Goal: Transaction & Acquisition: Purchase product/service

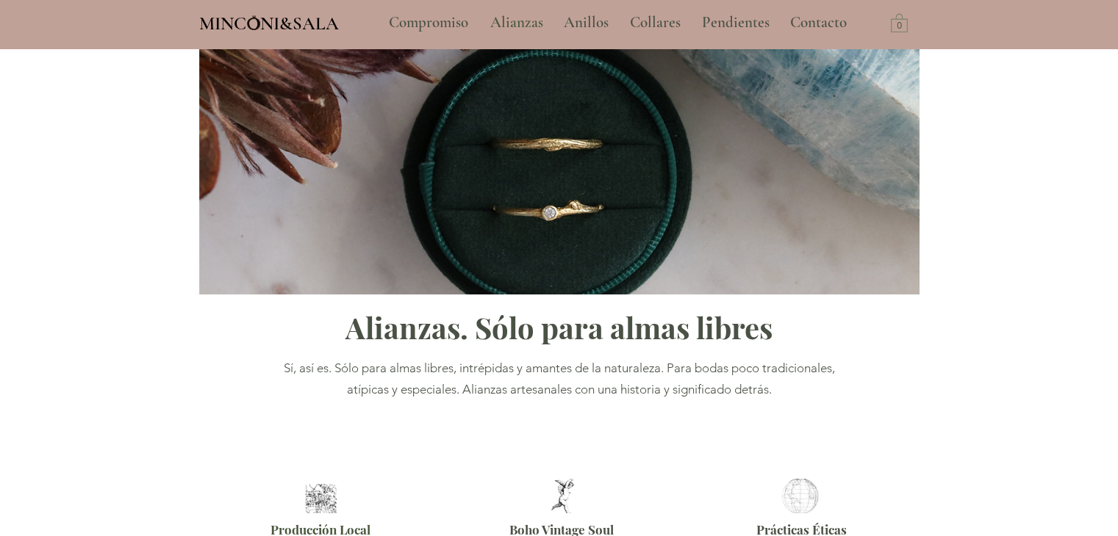
type input "**********"
select select "**********"
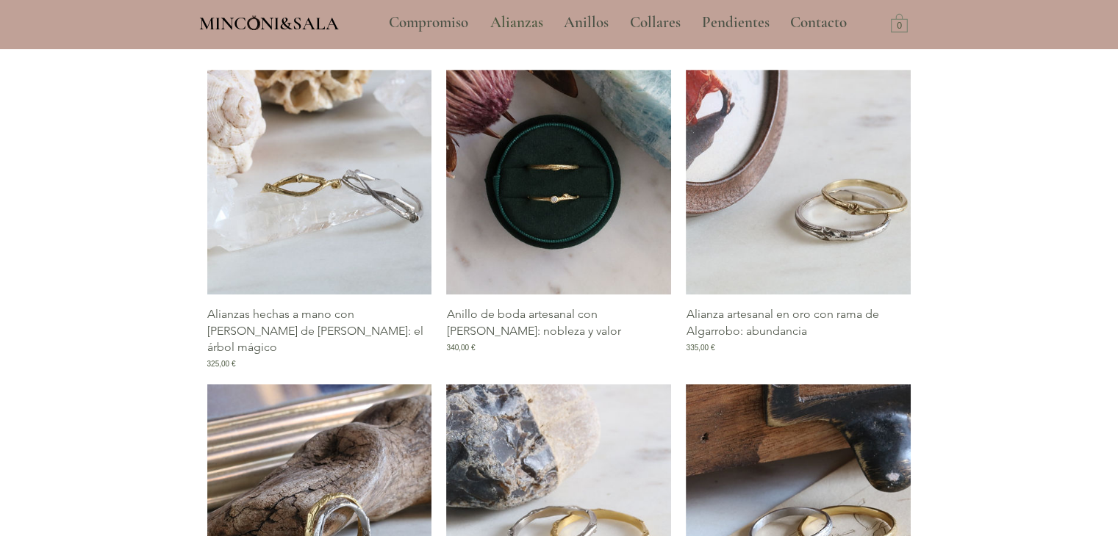
scroll to position [661, 0]
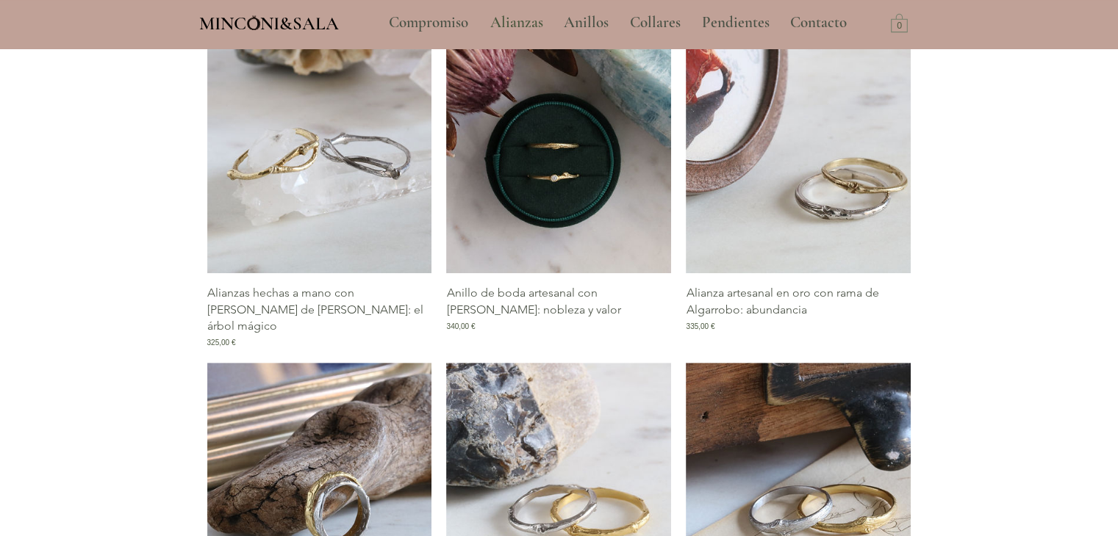
click at [388, 220] on img "Galería de Alianzas hechas a mano con rama de Celtis: el árbol mágico" at bounding box center [319, 161] width 225 height 225
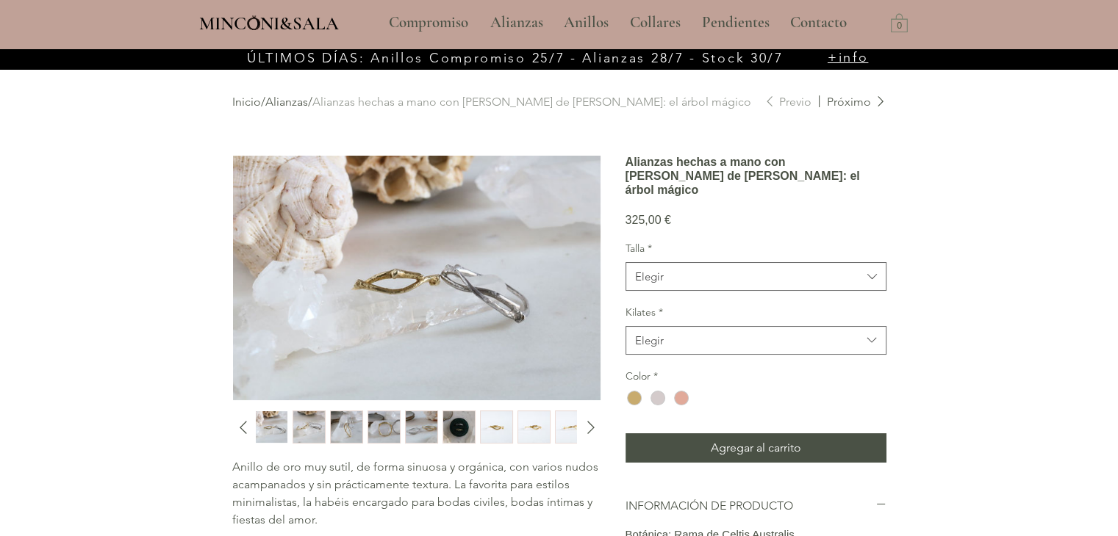
scroll to position [73, 0]
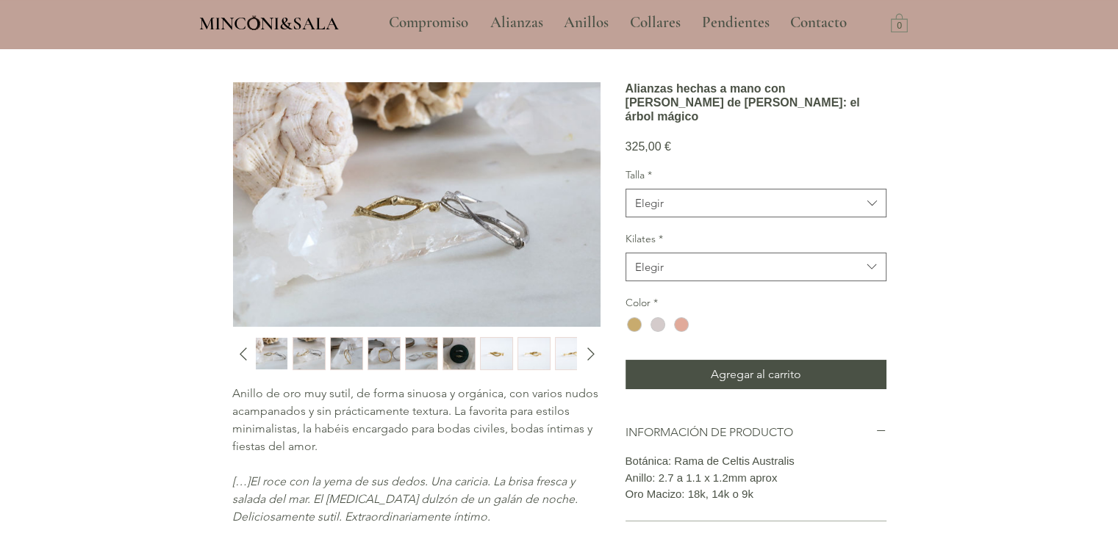
click at [312, 331] on section "Anillo de oro muy sutil, de forma sinuosa y orgánica, con varios nudos acampana…" at bounding box center [415, 382] width 367 height 600
click at [312, 342] on img "2 / 15" at bounding box center [309, 354] width 32 height 32
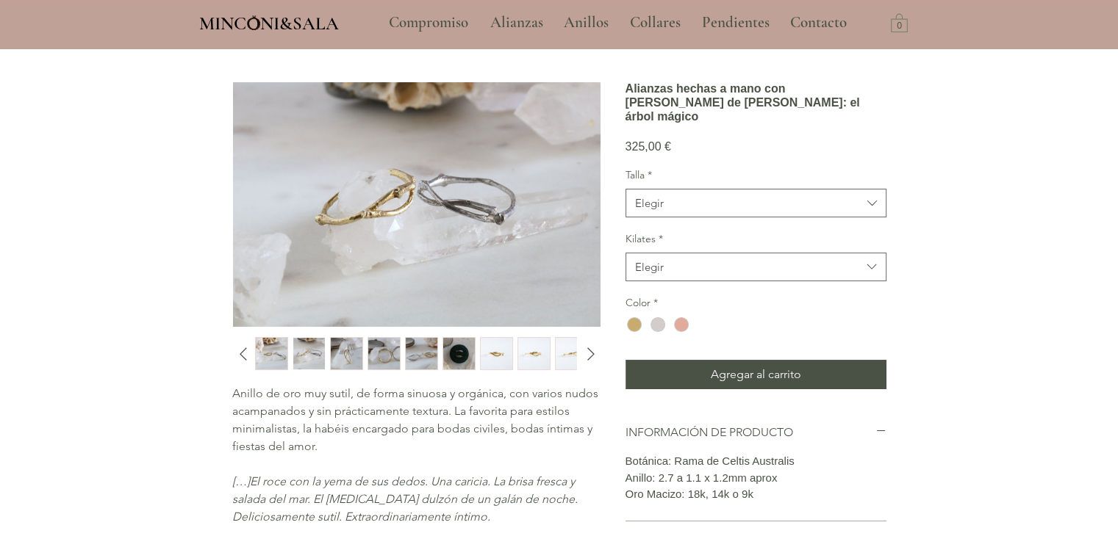
click at [353, 351] on img "3 / 15" at bounding box center [347, 354] width 32 height 32
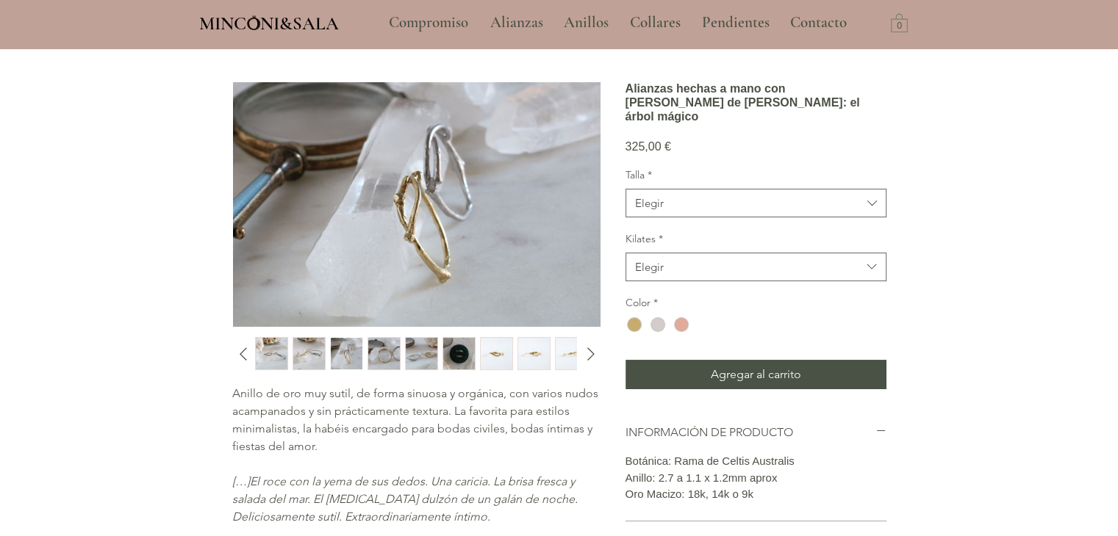
click at [383, 351] on img "4 / 15" at bounding box center [384, 354] width 32 height 32
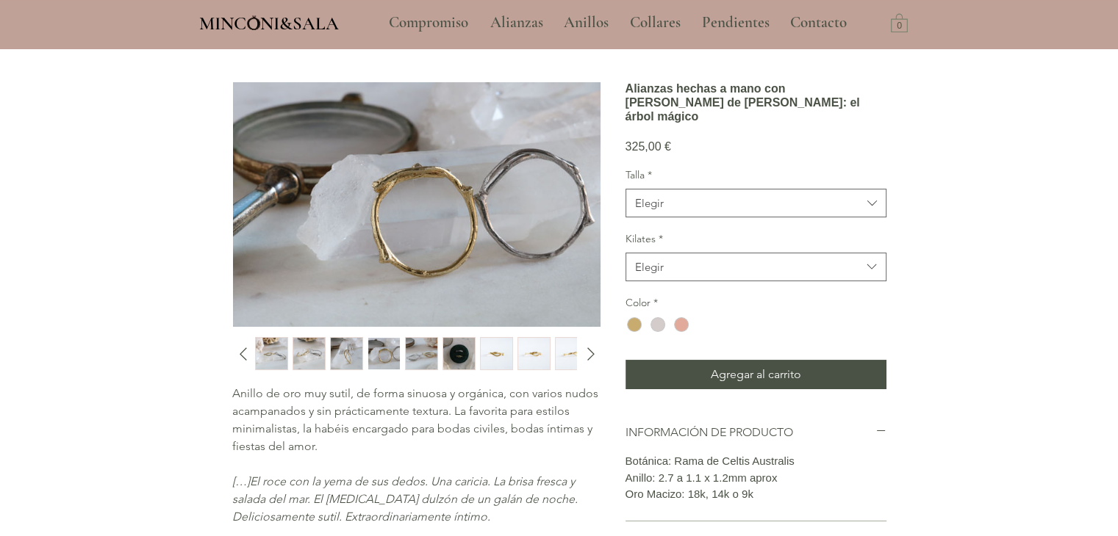
click at [438, 350] on div "main content" at bounding box center [414, 353] width 319 height 33
click at [503, 345] on img "7 / 15" at bounding box center [497, 354] width 32 height 32
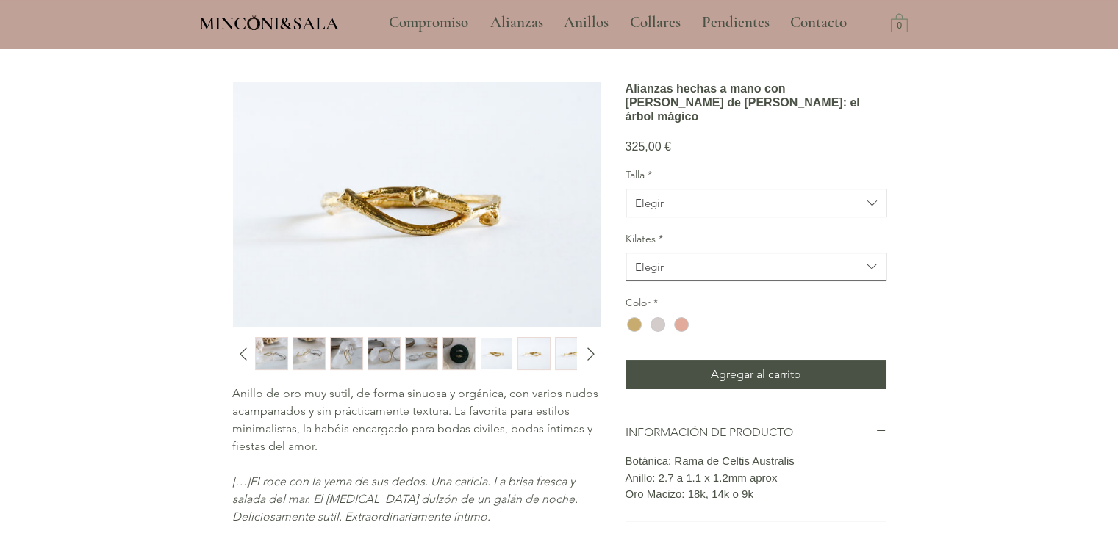
click at [546, 339] on img "8 / 15" at bounding box center [534, 354] width 32 height 32
click at [568, 342] on img "9 / 15" at bounding box center [572, 354] width 32 height 32
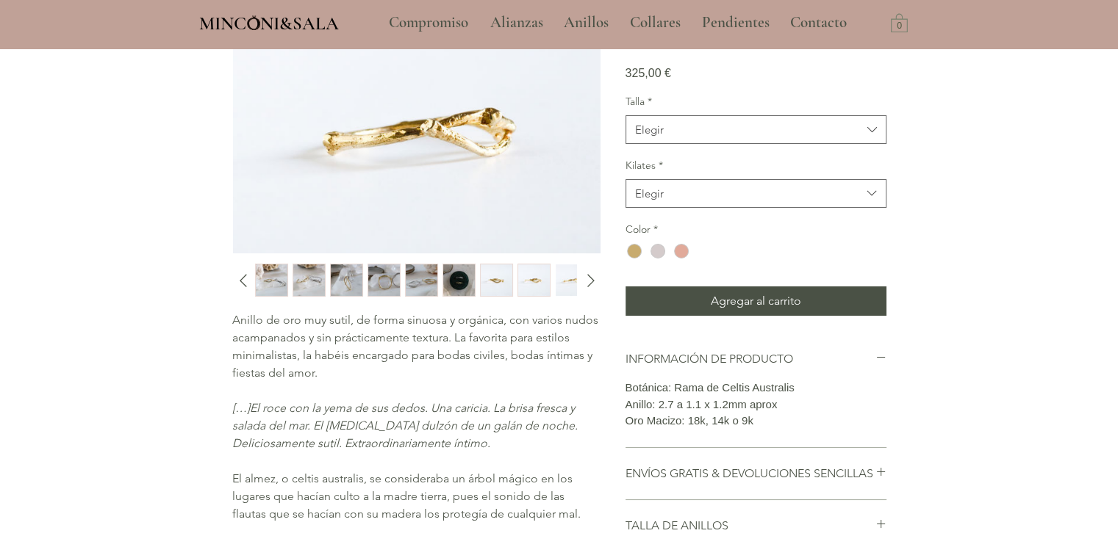
scroll to position [294, 0]
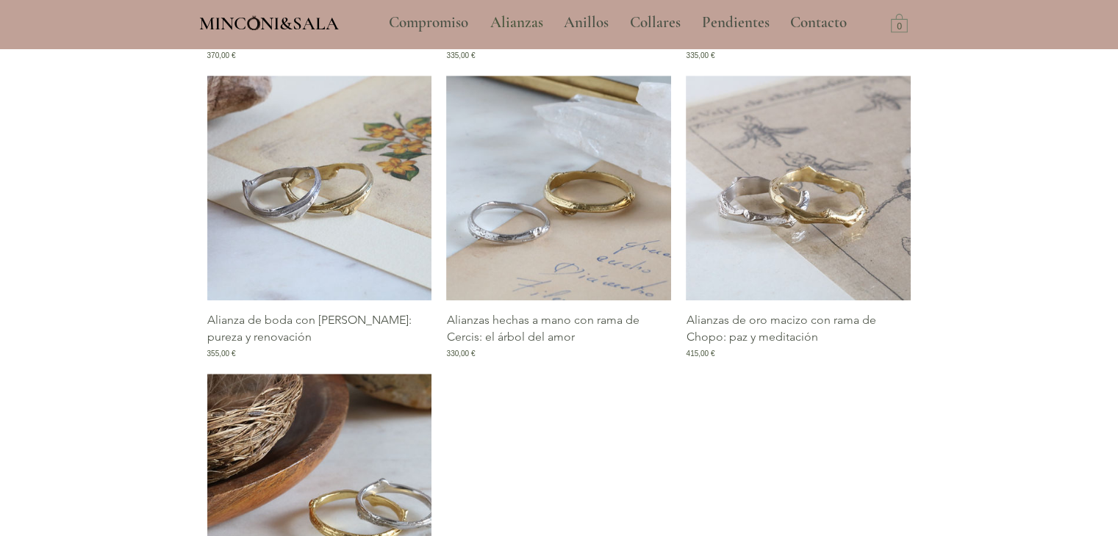
scroll to position [1027, 0]
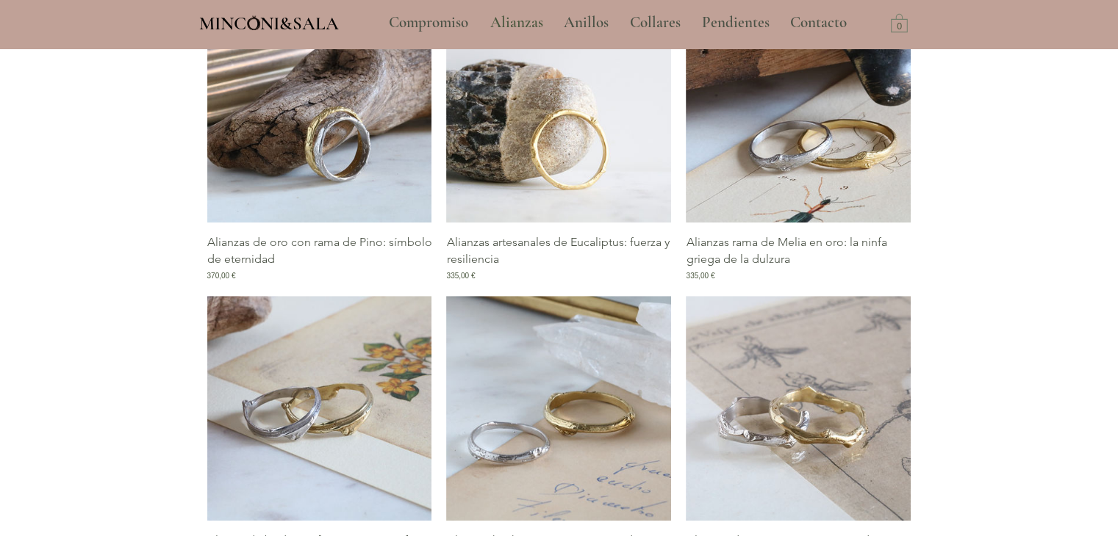
click at [582, 127] on img "Galería de Alianzas artesanales de Eucaliptus: fuerza y resiliencia" at bounding box center [558, 110] width 225 height 225
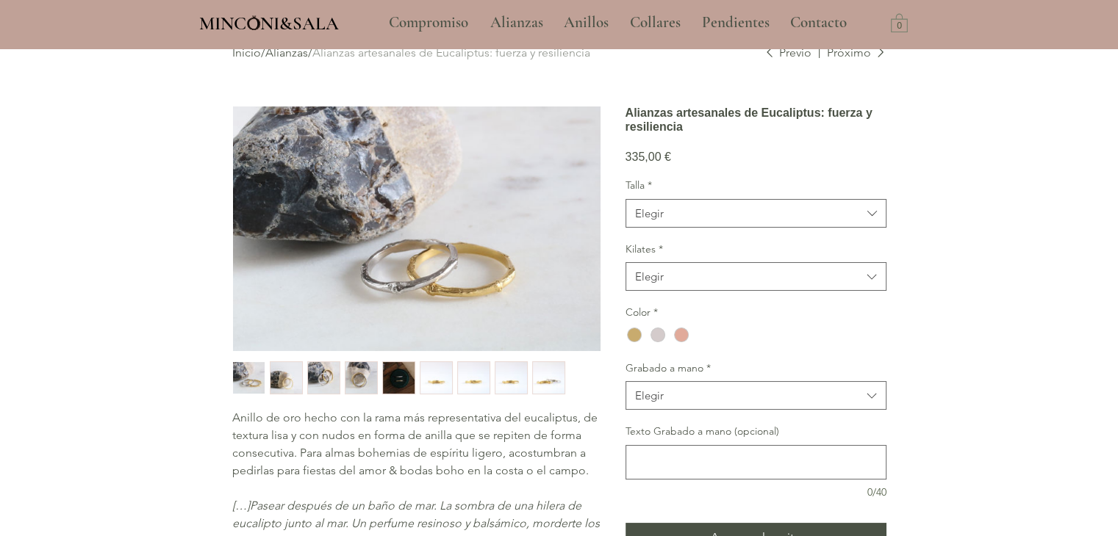
scroll to position [73, 0]
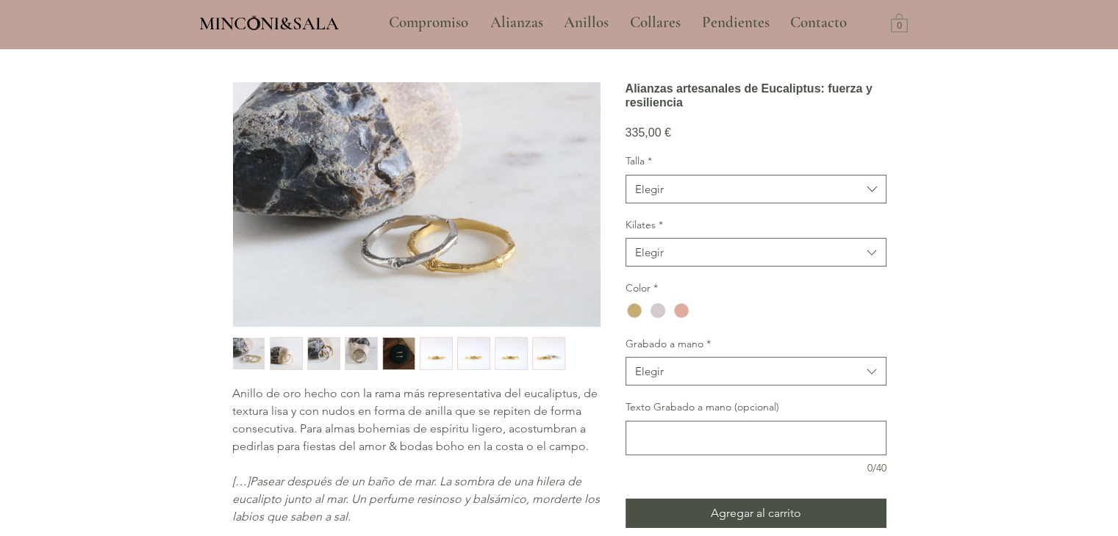
click at [436, 351] on img "6 / 9" at bounding box center [436, 354] width 32 height 32
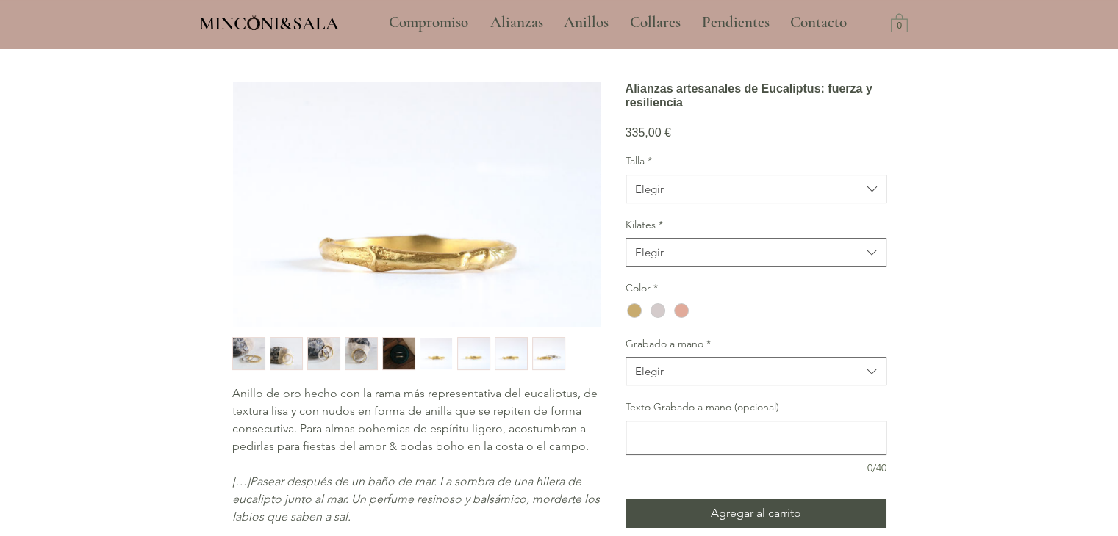
click at [482, 351] on img "7 / 9" at bounding box center [474, 354] width 32 height 32
click at [500, 351] on img "8 / 9" at bounding box center [511, 354] width 32 height 32
click at [519, 351] on img "8 / 9" at bounding box center [511, 354] width 32 height 32
click at [539, 351] on img "9 / 9" at bounding box center [549, 354] width 32 height 32
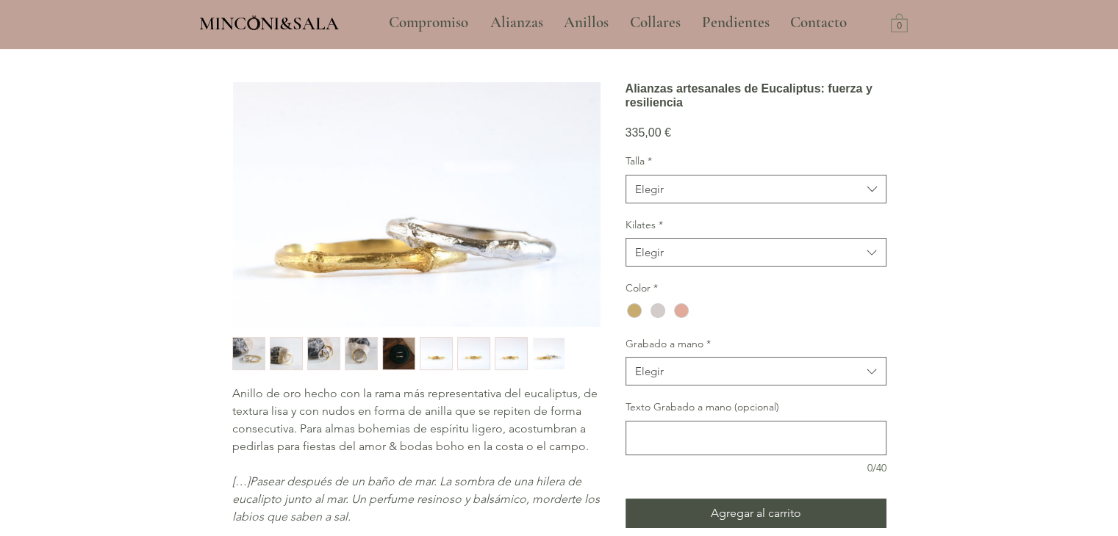
click at [365, 359] on img "4 / 9" at bounding box center [361, 354] width 32 height 32
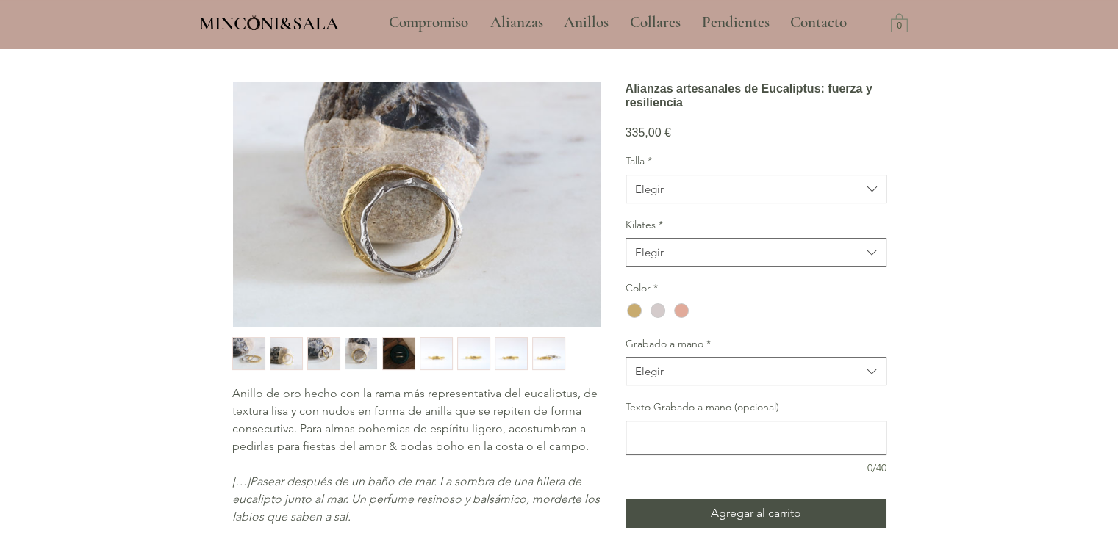
click at [304, 345] on div "main content" at bounding box center [415, 353] width 367 height 33
click at [252, 345] on img "1 / 9" at bounding box center [249, 354] width 32 height 32
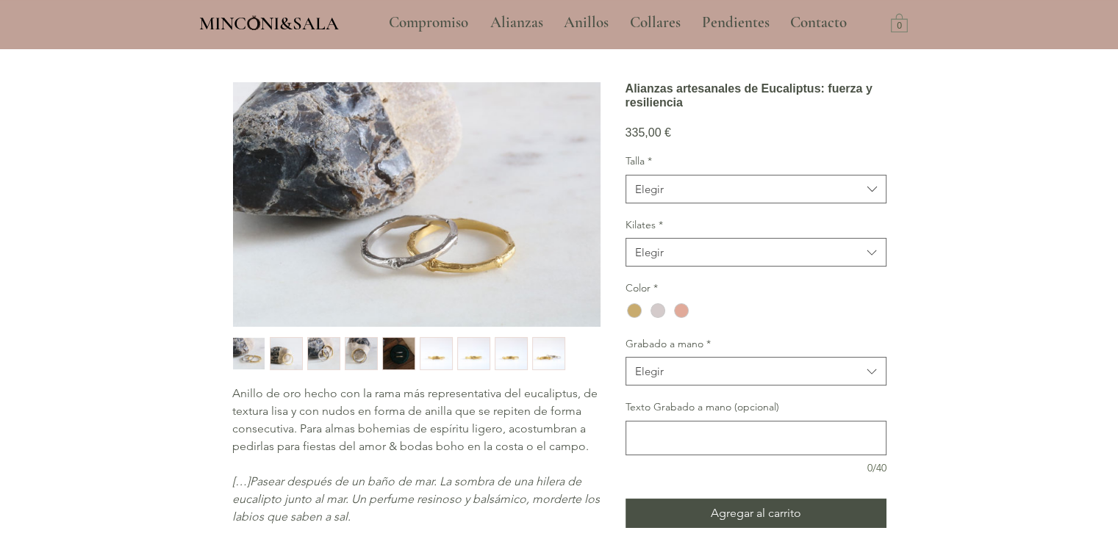
click at [457, 351] on div "7 / 9" at bounding box center [473, 353] width 33 height 33
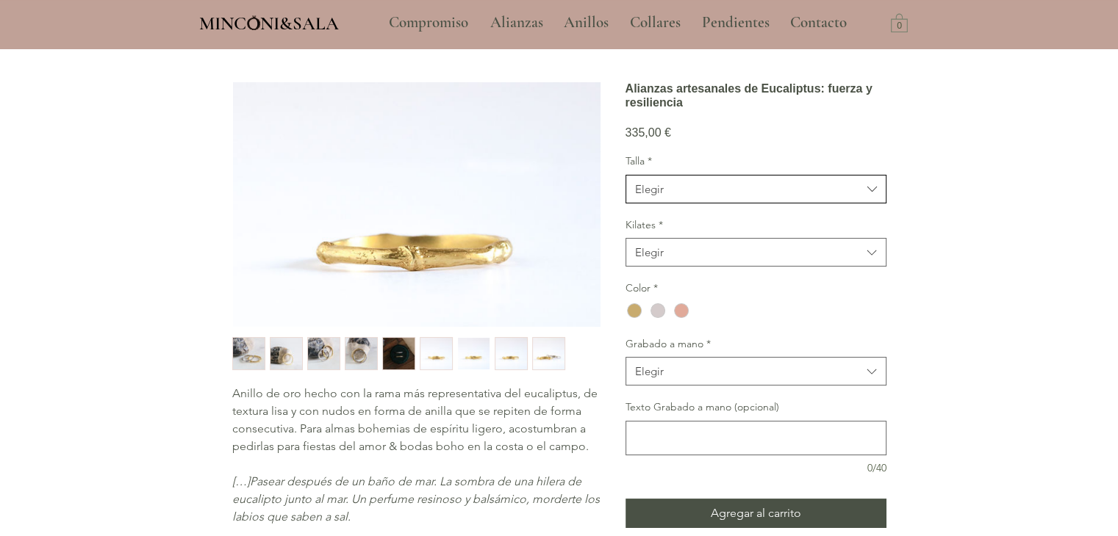
click at [712, 197] on span "Elegir" at bounding box center [748, 189] width 226 height 15
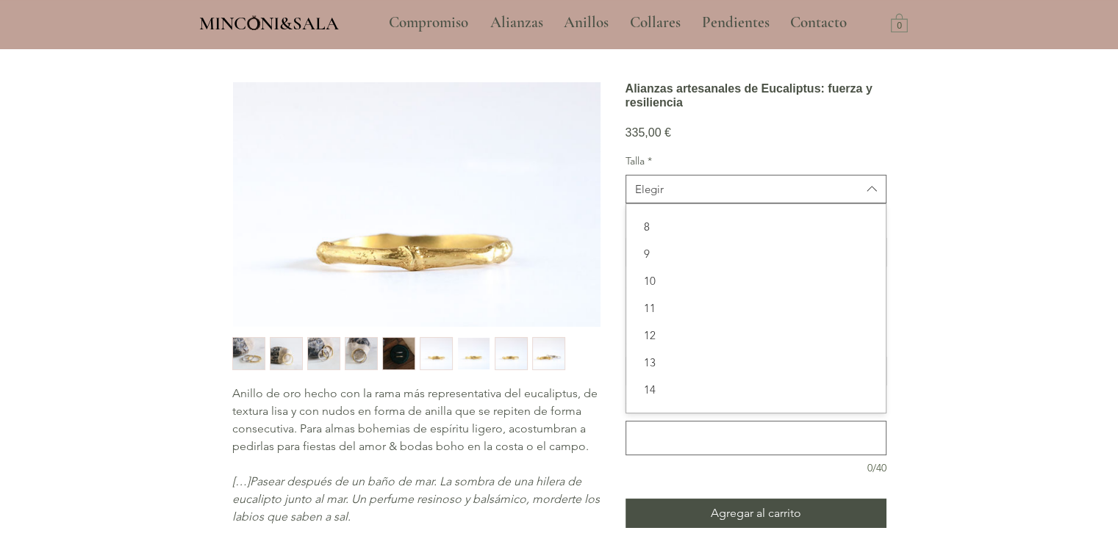
click at [926, 136] on div "main content" at bounding box center [559, 413] width 1118 height 877
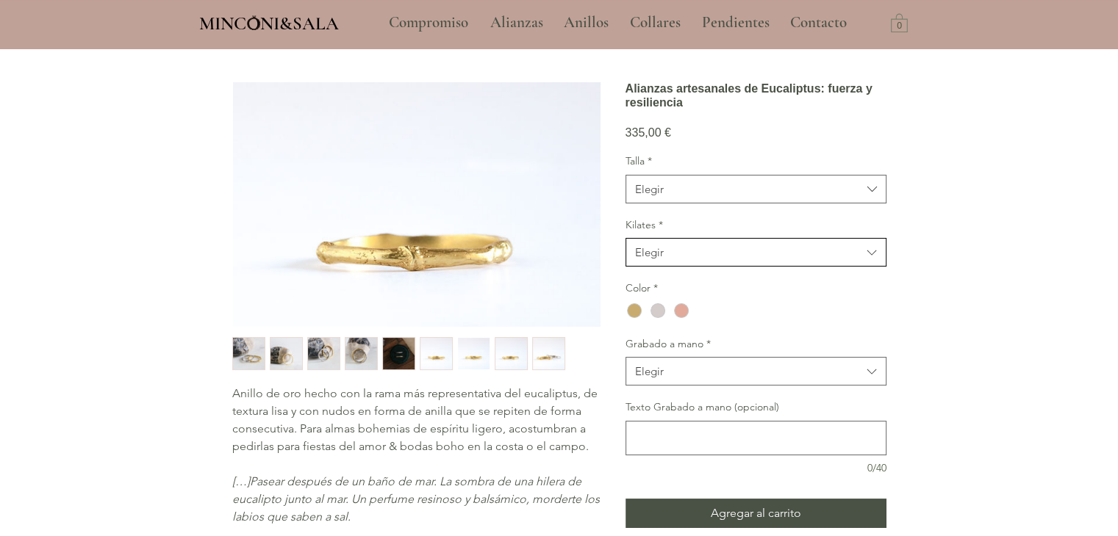
click at [711, 267] on button "Elegir" at bounding box center [755, 252] width 261 height 29
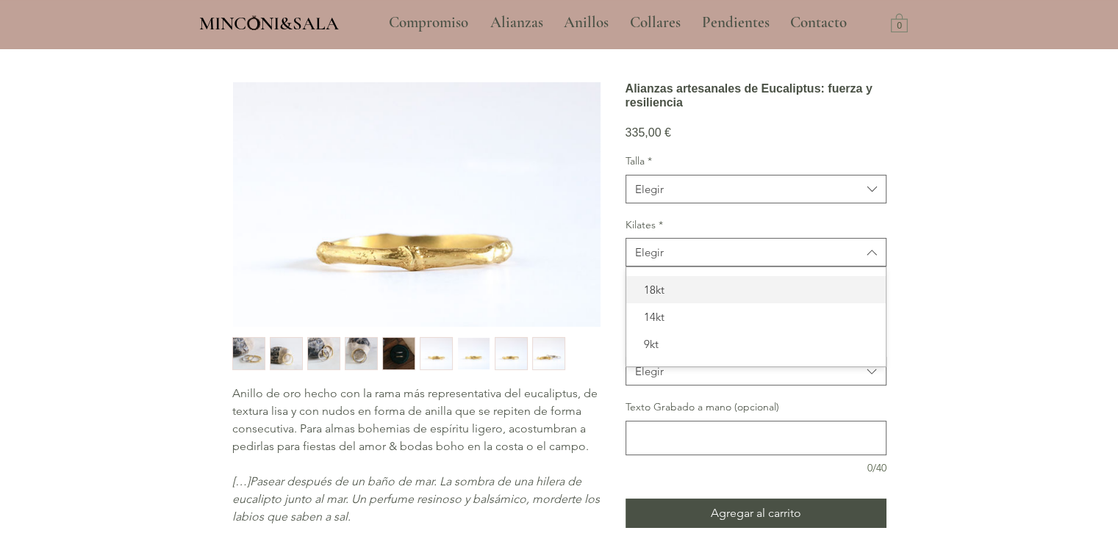
click at [670, 301] on div "18kt" at bounding box center [755, 289] width 259 height 27
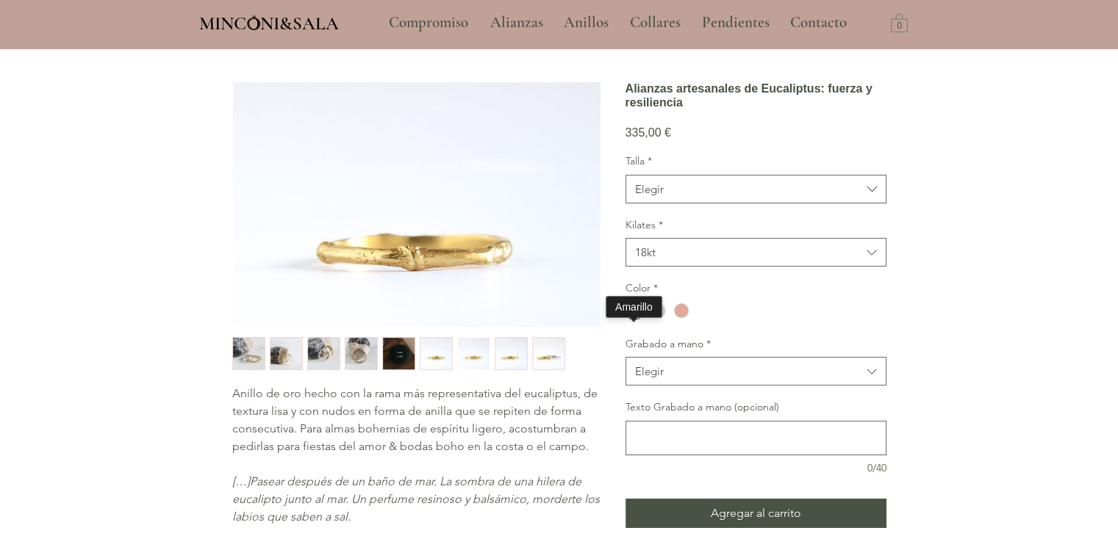
click at [625, 320] on div "main content" at bounding box center [634, 311] width 18 height 18
click at [681, 386] on button "Elegir" at bounding box center [755, 371] width 261 height 29
click at [675, 417] on span "Sí" at bounding box center [756, 408] width 242 height 15
click at [676, 442] on div "main content" at bounding box center [755, 438] width 261 height 35
click at [686, 449] on textarea "Texto Grabado a mano (opcional)" at bounding box center [755, 438] width 259 height 21
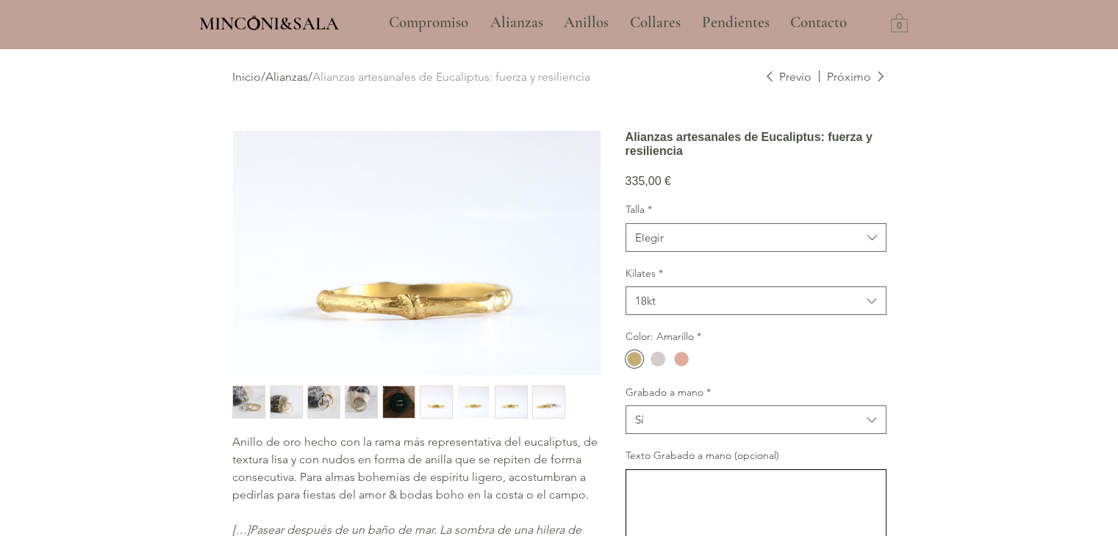
scroll to position [0, 0]
